Goal: Navigation & Orientation: Find specific page/section

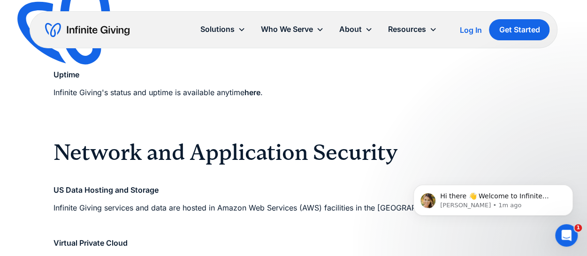
scroll to position [704, 0]
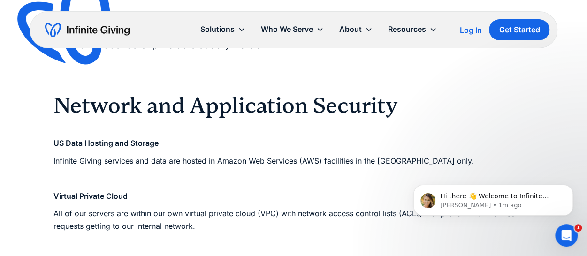
click at [477, 29] on div "Log In" at bounding box center [470, 30] width 22 height 8
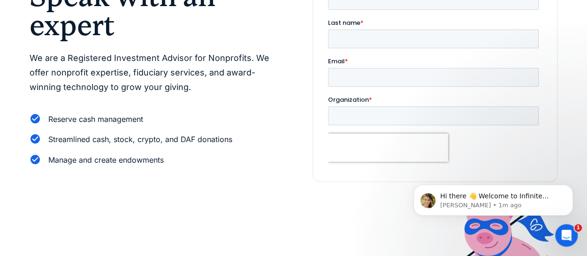
scroll to position [47, 0]
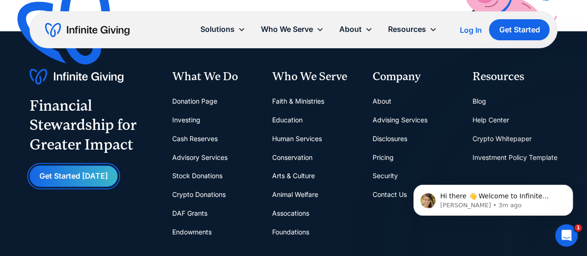
scroll to position [1220, 0]
